Goal: Task Accomplishment & Management: Use online tool/utility

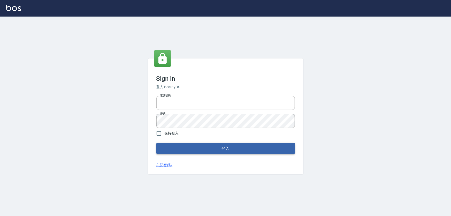
type input "0933152029"
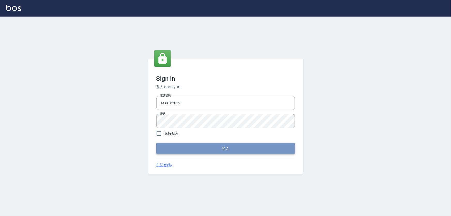
click at [208, 147] on button "登入" at bounding box center [225, 148] width 139 height 11
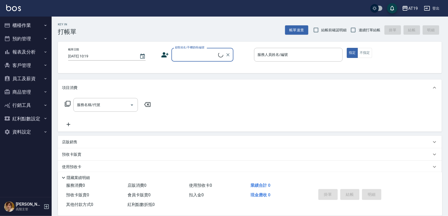
click at [42, 24] on button "櫃檯作業" at bounding box center [26, 25] width 48 height 13
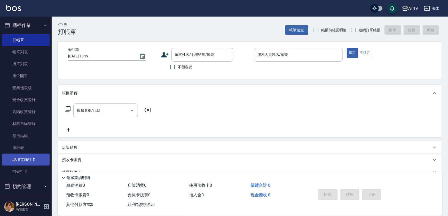
click at [30, 161] on link "現場電腦打卡" at bounding box center [26, 160] width 48 height 12
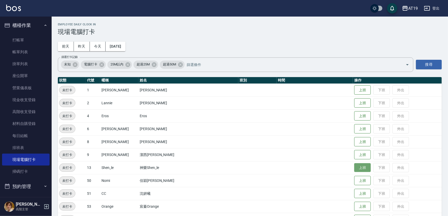
click at [355, 169] on button "上班" at bounding box center [363, 167] width 17 height 9
click at [355, 98] on button "上班" at bounding box center [363, 102] width 17 height 9
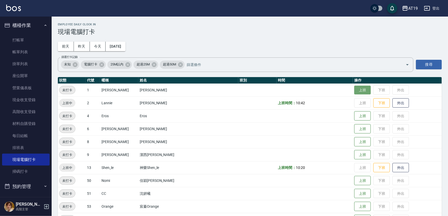
click at [355, 90] on button "上班" at bounding box center [363, 90] width 17 height 9
click at [355, 114] on button "上班" at bounding box center [363, 115] width 17 height 9
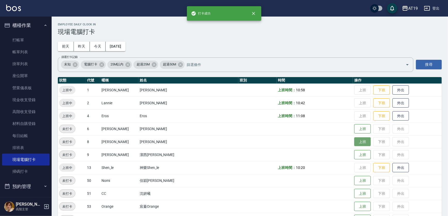
click at [355, 140] on button "上班" at bounding box center [363, 141] width 17 height 9
